Goal: Transaction & Acquisition: Purchase product/service

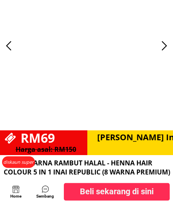
scroll to position [646, 0]
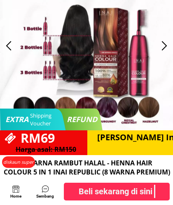
click at [22, 84] on div at bounding box center [86, 45] width 173 height 169
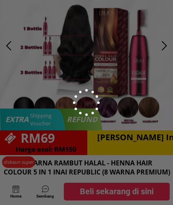
scroll to position [0, 0]
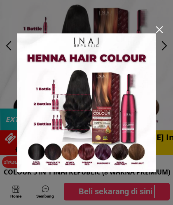
click at [9, 46] on div at bounding box center [86, 102] width 173 height 205
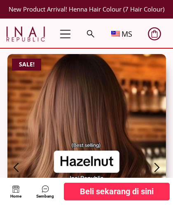
scroll to position [646, 0]
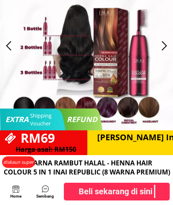
click at [8, 47] on div at bounding box center [9, 46] width 14 height 14
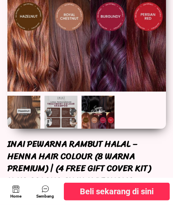
scroll to position [0, 0]
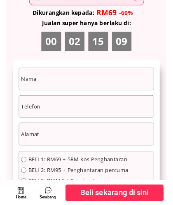
scroll to position [4507, 0]
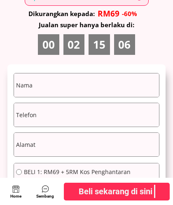
click at [41, 86] on input "text" at bounding box center [86, 84] width 145 height 23
type input "[STREET_ADDRESS]"
type input "0195860155"
type input "Roziah"
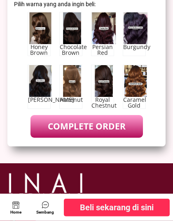
scroll to position [4714, 0]
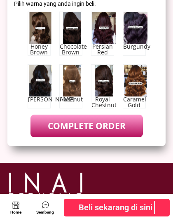
click at [81, 204] on b "Beli sekarang di sini" at bounding box center [116, 207] width 74 height 13
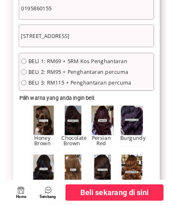
scroll to position [4613, 0]
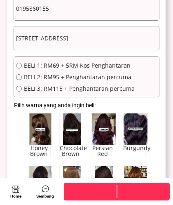
click at [19, 76] on input "radio" at bounding box center [19, 77] width 6 height 6
radio input "true"
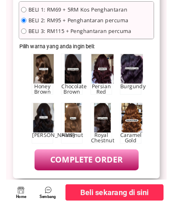
scroll to position [4668, 0]
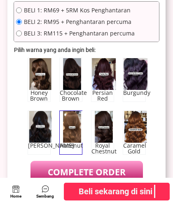
click at [71, 128] on div "Hazenut" at bounding box center [70, 132] width 23 height 44
click at [39, 85] on div "Honey Brown" at bounding box center [39, 80] width 23 height 44
click at [53, 170] on p "COMPLETE ORDER" at bounding box center [86, 172] width 112 height 23
